Goal: Task Accomplishment & Management: Manage account settings

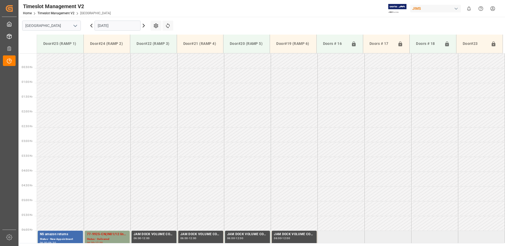
scroll to position [178, 0]
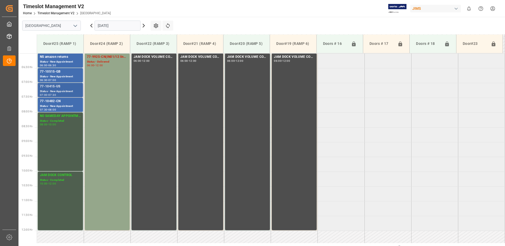
click at [50, 88] on div "77-10415-US" at bounding box center [60, 86] width 41 height 5
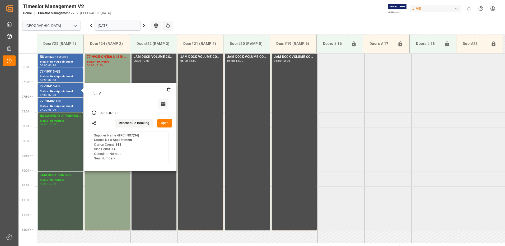
click at [167, 123] on button "Open" at bounding box center [164, 123] width 15 height 8
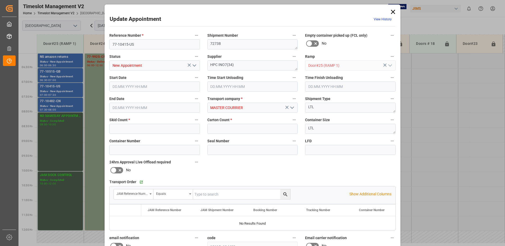
type input "14"
type input "143"
type input "[DATE] 07:00"
type input "[DATE] 07:30"
type input "[DATE] 14:41"
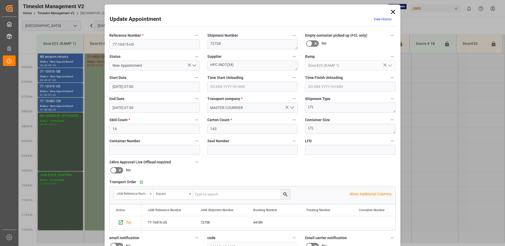
click at [193, 65] on icon "open menu" at bounding box center [194, 65] width 6 height 6
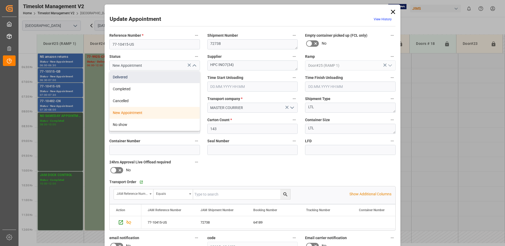
click at [165, 77] on div "Delivered" at bounding box center [155, 77] width 90 height 12
type input "Delivered"
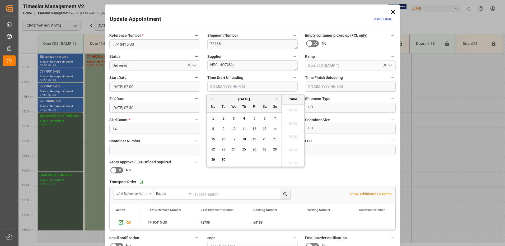
click at [227, 87] on input "text" at bounding box center [252, 87] width 91 height 10
click at [244, 119] on span "4" at bounding box center [244, 119] width 2 height 4
click at [290, 134] on li "08:30" at bounding box center [293, 135] width 22 height 13
type input "[DATE] 08:30"
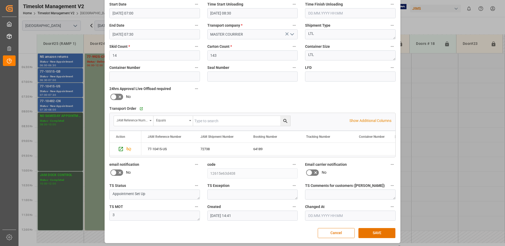
scroll to position [75, 0]
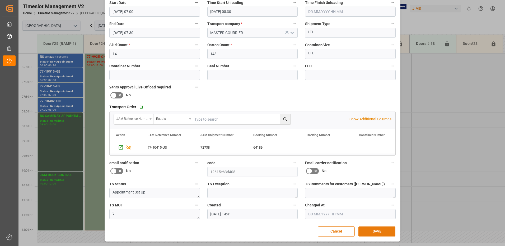
click at [377, 231] on button "SAVE" at bounding box center [377, 232] width 37 height 10
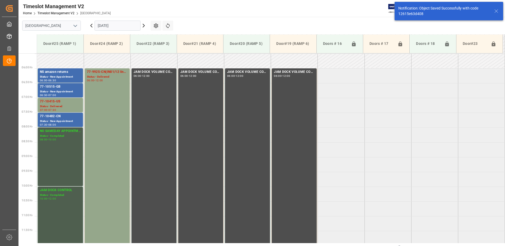
scroll to position [174, 0]
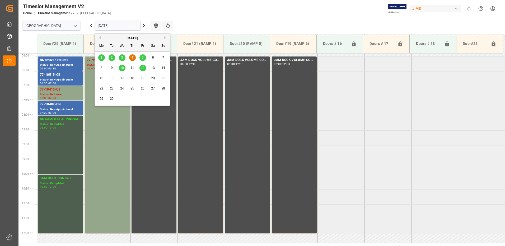
click at [119, 26] on input "[DATE]" at bounding box center [118, 26] width 46 height 10
click at [143, 57] on span "5" at bounding box center [143, 58] width 2 height 4
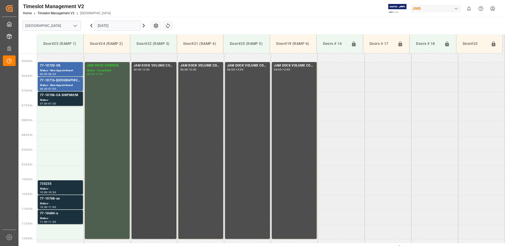
scroll to position [181, 0]
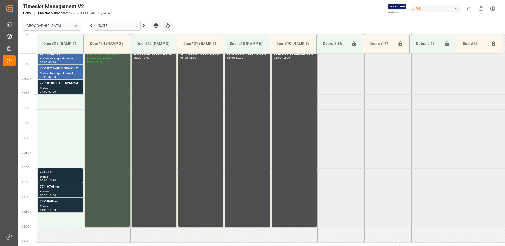
click at [57, 175] on div "Status -" at bounding box center [60, 177] width 41 height 4
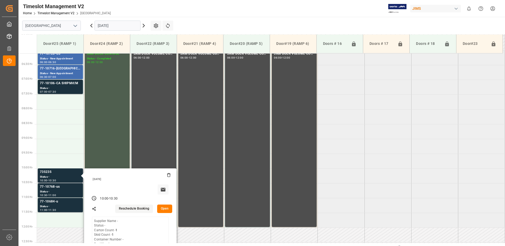
click at [165, 209] on button "Open" at bounding box center [164, 209] width 15 height 8
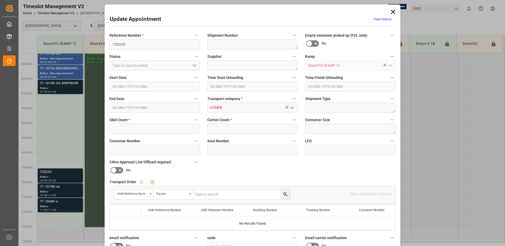
type input "1"
type input "[DATE] 10:00"
type input "[DATE] 10:30"
type input "[DATE] 12:36"
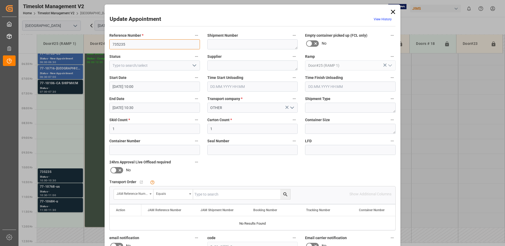
click at [131, 44] on input "735235" at bounding box center [154, 44] width 91 height 10
click at [112, 44] on input "735235-Y6" at bounding box center [154, 44] width 91 height 10
type input "RMA 735235-Y6"
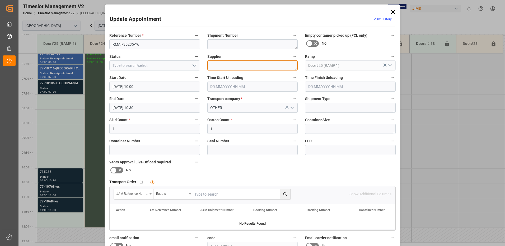
click at [220, 66] on textarea at bounding box center [252, 66] width 91 height 10
type textarea "[PERSON_NAME]"
click at [193, 65] on icon "open menu" at bounding box center [194, 65] width 6 height 6
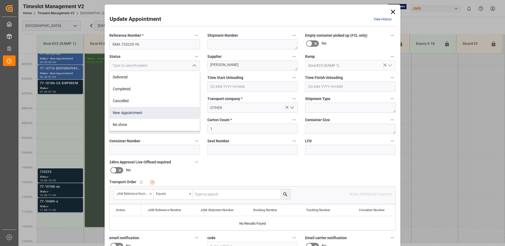
click at [160, 114] on div "New Appointment" at bounding box center [155, 113] width 90 height 12
type input "New Appointment"
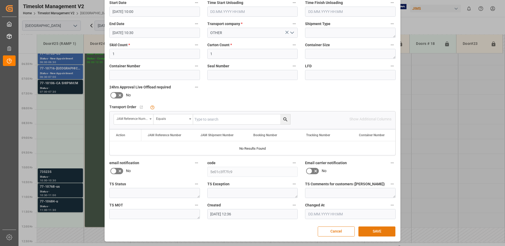
click at [378, 231] on button "SAVE" at bounding box center [377, 232] width 37 height 10
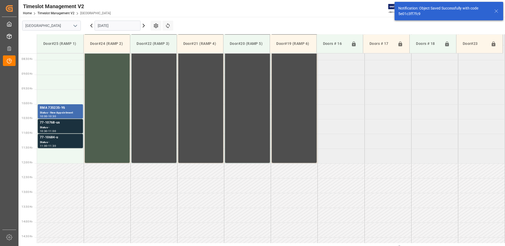
scroll to position [237, 0]
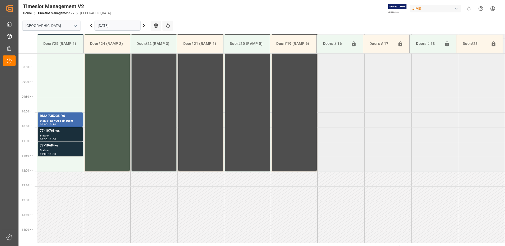
click at [64, 134] on div "Status -" at bounding box center [60, 136] width 41 height 4
click at [129, 25] on input "[DATE]" at bounding box center [118, 26] width 46 height 10
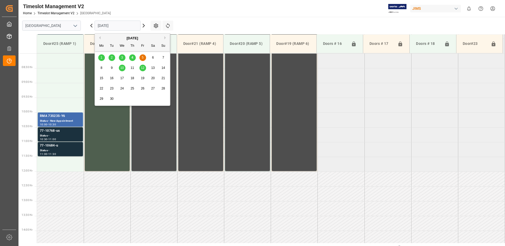
click at [132, 57] on span "4" at bounding box center [133, 58] width 2 height 4
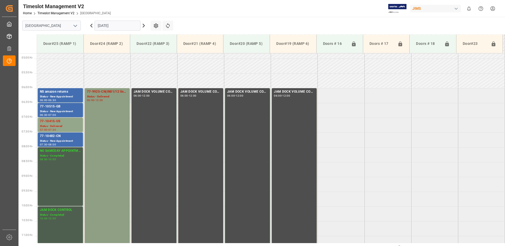
scroll to position [128, 0]
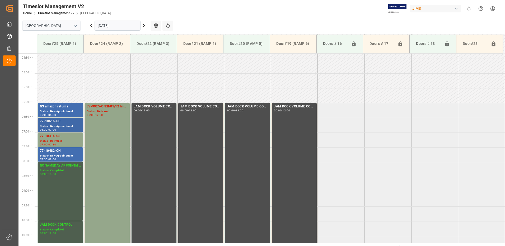
click at [49, 122] on div "77-10515-GB" at bounding box center [60, 121] width 41 height 5
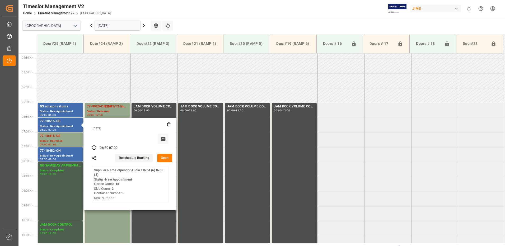
click at [166, 158] on button "Open" at bounding box center [164, 158] width 15 height 8
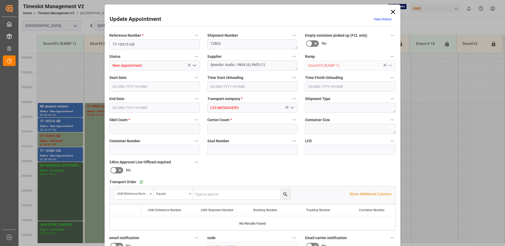
type input "2"
type input "18"
type input "[DATE] 06:30"
type input "[DATE] 07:00"
type input "[DATE] 10:22"
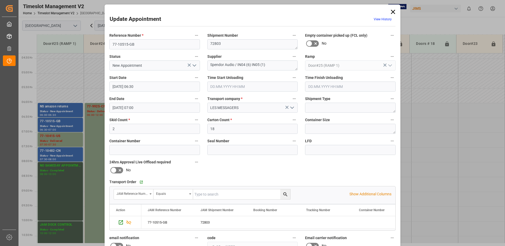
click at [193, 65] on icon "open menu" at bounding box center [194, 65] width 6 height 6
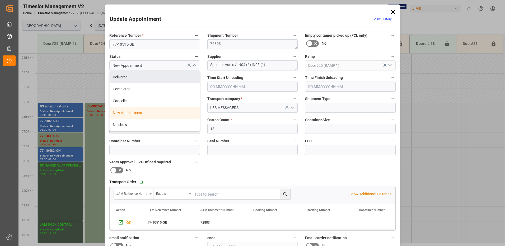
click at [157, 75] on div "Delivered" at bounding box center [155, 77] width 90 height 12
type input "Delivered"
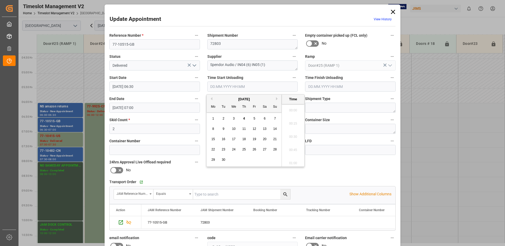
click at [230, 86] on input "text" at bounding box center [252, 87] width 91 height 10
click at [245, 118] on span "4" at bounding box center [244, 119] width 2 height 4
click at [291, 136] on li "08:45" at bounding box center [293, 135] width 22 height 13
type input "[DATE] 08:45"
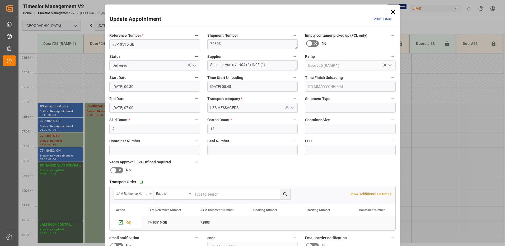
scroll to position [75, 0]
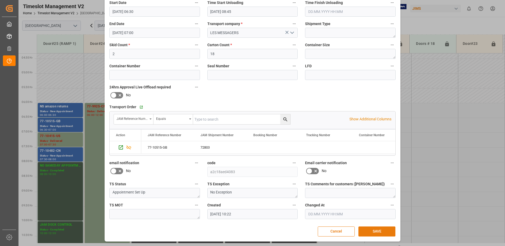
click at [384, 230] on button "SAVE" at bounding box center [377, 232] width 37 height 10
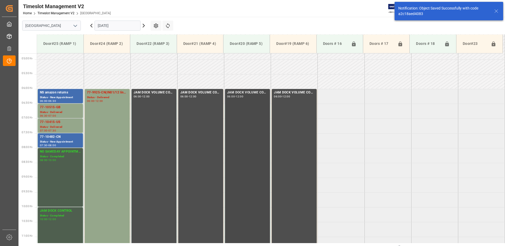
scroll to position [145, 0]
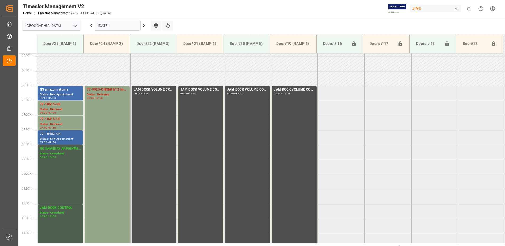
click at [49, 137] on div "Status - New Appointment" at bounding box center [60, 139] width 41 height 4
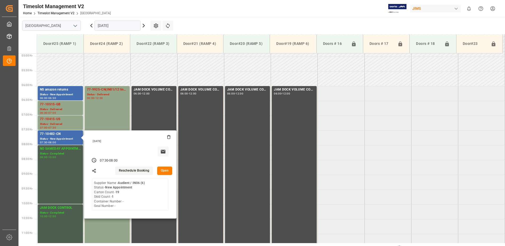
click at [166, 170] on button "Open" at bounding box center [164, 171] width 15 height 8
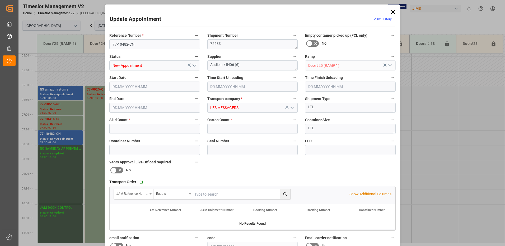
type input "1"
type input "19"
type input "[DATE] 07:30"
type input "[DATE] 08:00"
type input "[DATE] 10:13"
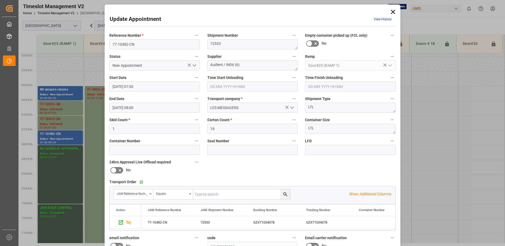
click at [193, 66] on icon "open menu" at bounding box center [194, 65] width 6 height 6
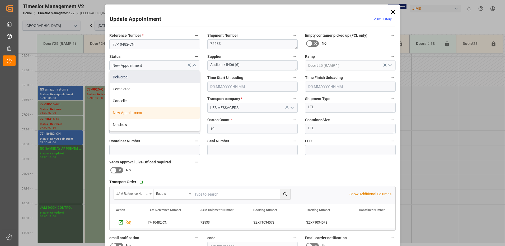
click at [155, 77] on div "Delivered" at bounding box center [155, 77] width 90 height 12
type input "Delivered"
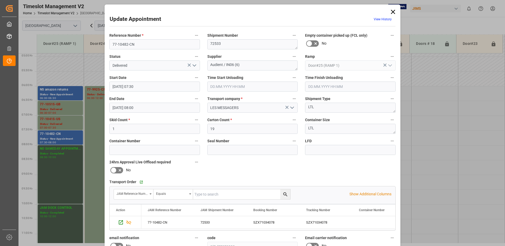
click at [232, 86] on input "text" at bounding box center [252, 87] width 91 height 10
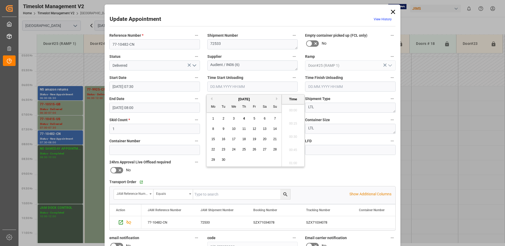
scroll to position [438, 0]
click at [242, 117] on div "4" at bounding box center [244, 119] width 7 height 6
click at [244, 118] on span "4" at bounding box center [244, 119] width 2 height 4
click at [292, 134] on li "08:45" at bounding box center [293, 135] width 22 height 13
type input "[DATE] 08:45"
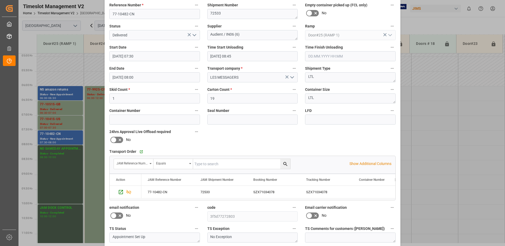
scroll to position [75, 0]
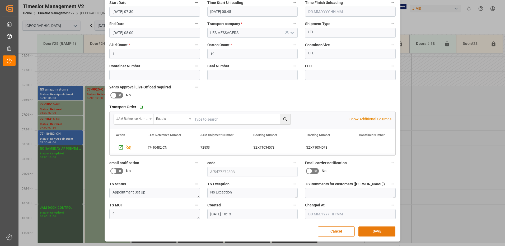
click at [381, 233] on button "SAVE" at bounding box center [377, 232] width 37 height 10
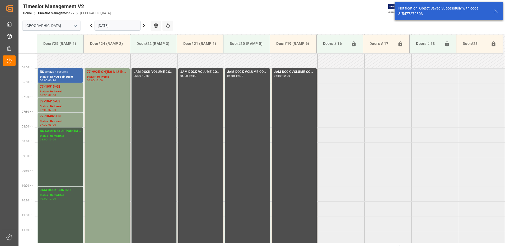
scroll to position [174, 0]
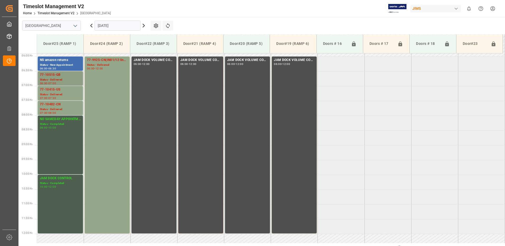
click at [56, 77] on div "77-10515-GB" at bounding box center [60, 74] width 41 height 5
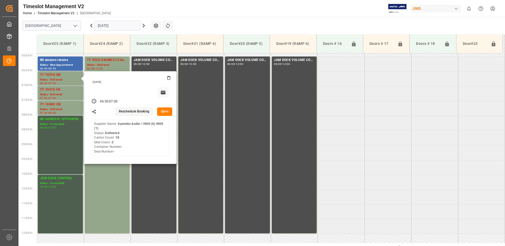
click at [166, 111] on button "Open" at bounding box center [164, 112] width 15 height 8
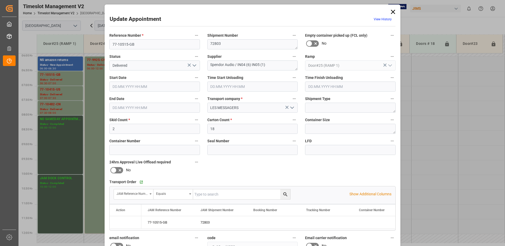
type input "2"
type input "18"
type input "[DATE] 06:30"
type input "[DATE] 08:45"
type input "[DATE] 07:00"
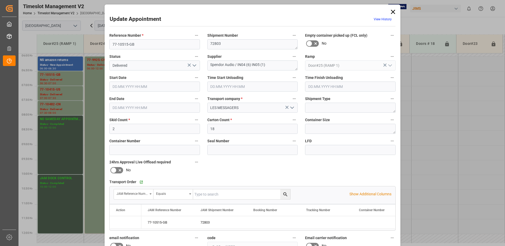
type input "[DATE] 10:22"
click at [329, 86] on input "text" at bounding box center [350, 87] width 91 height 10
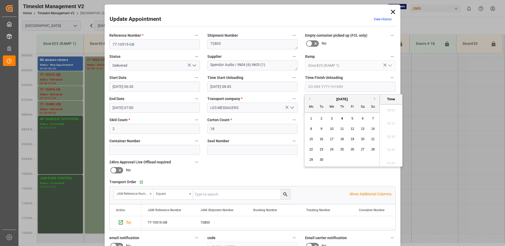
scroll to position [464, 0]
click at [340, 118] on div "4" at bounding box center [342, 119] width 7 height 6
click at [393, 136] on li "09:15" at bounding box center [391, 135] width 22 height 13
type input "[DATE] 09:15"
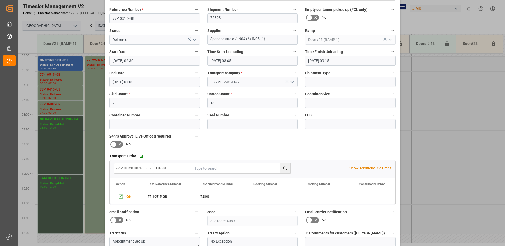
scroll to position [75, 0]
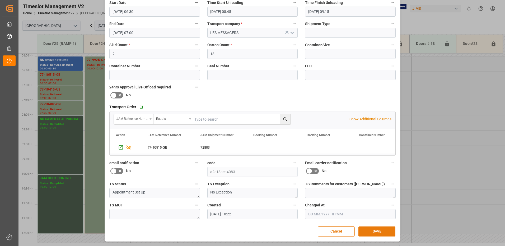
click at [379, 231] on button "SAVE" at bounding box center [377, 232] width 37 height 10
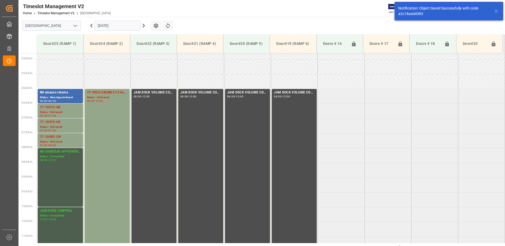
scroll to position [145, 0]
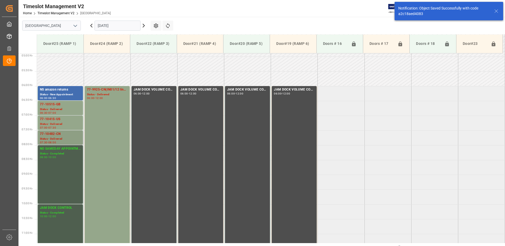
click at [63, 137] on div "Status - Delivered" at bounding box center [60, 139] width 41 height 4
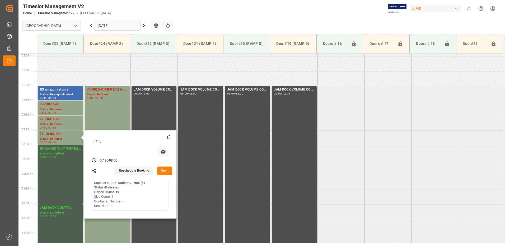
click at [162, 170] on button "Open" at bounding box center [164, 171] width 15 height 8
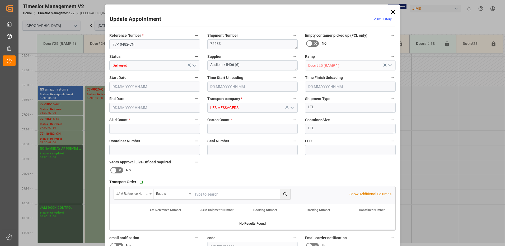
type input "1"
type input "19"
type input "[DATE] 07:30"
type input "[DATE] 08:45"
type input "[DATE] 08:00"
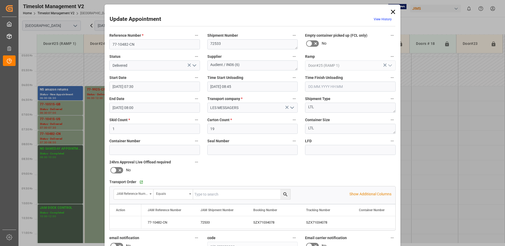
type input "[DATE] 10:13"
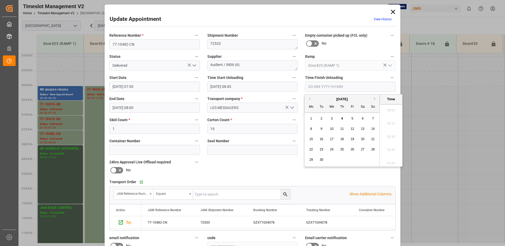
click at [325, 85] on input "text" at bounding box center [350, 87] width 91 height 10
drag, startPoint x: 342, startPoint y: 119, endPoint x: 352, endPoint y: 130, distance: 14.8
click at [341, 119] on span "4" at bounding box center [342, 119] width 2 height 4
drag, startPoint x: 390, startPoint y: 137, endPoint x: 371, endPoint y: 137, distance: 18.8
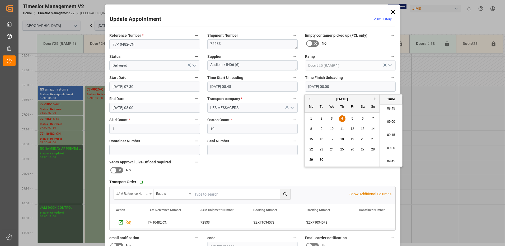
click at [390, 137] on li "09:15" at bounding box center [391, 135] width 22 height 13
type input "[DATE] 09:15"
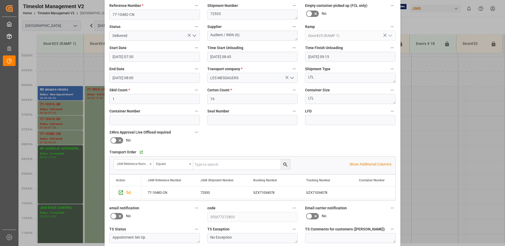
scroll to position [75, 0]
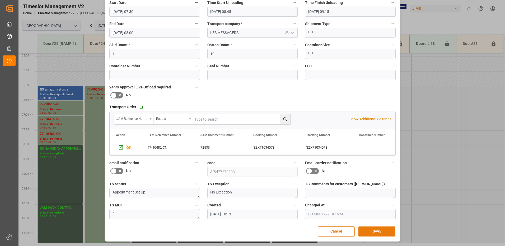
click at [379, 233] on button "SAVE" at bounding box center [377, 232] width 37 height 10
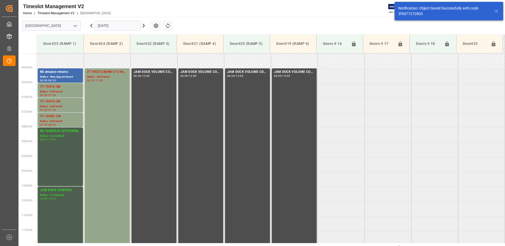
scroll to position [174, 0]
